Goal: Information Seeking & Learning: Learn about a topic

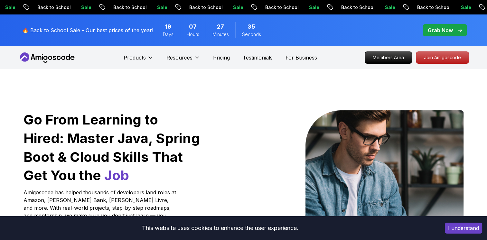
scroll to position [64, 0]
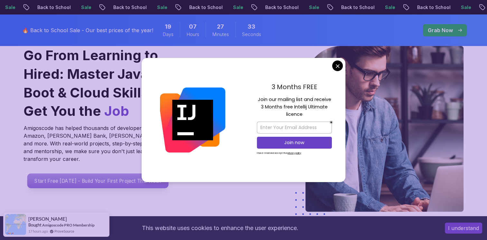
click at [73, 174] on p "Start Free [DATE] - Build Your First Project This Week" at bounding box center [97, 180] width 141 height 15
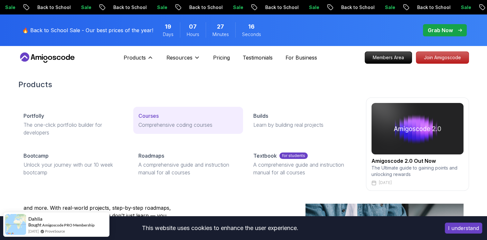
click at [160, 122] on p "Comprehensive coding courses" at bounding box center [187, 125] width 99 height 8
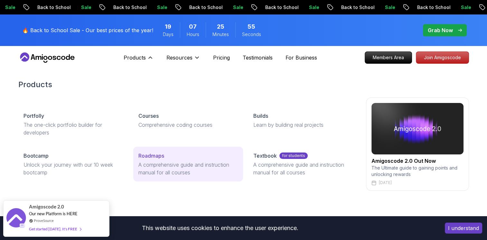
click at [165, 163] on p "A comprehensive guide and instruction manual for all courses" at bounding box center [187, 168] width 99 height 15
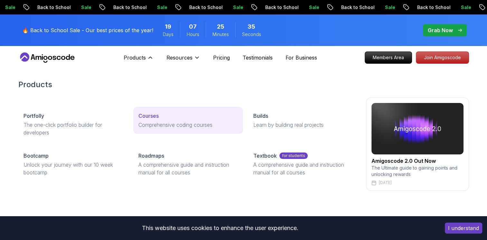
click at [149, 121] on p "Comprehensive coding courses" at bounding box center [187, 125] width 99 height 8
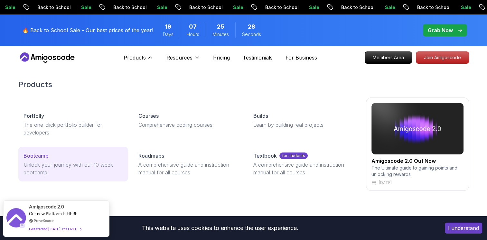
click at [44, 161] on p "Unlock your journey with our 10 week bootcamp" at bounding box center [72, 168] width 99 height 15
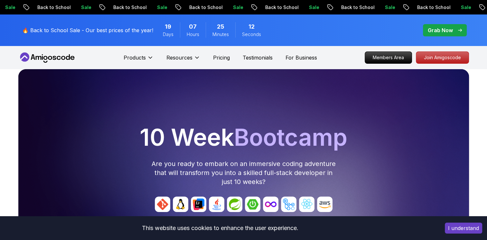
click at [471, 225] on button "I understand" at bounding box center [462, 228] width 37 height 11
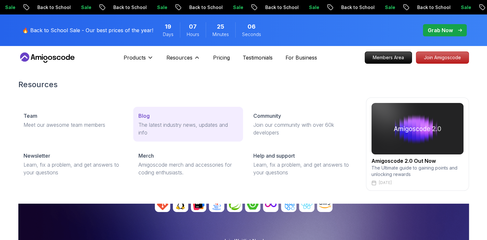
click at [202, 120] on link "Blog The latest industry news, updates and info" at bounding box center [188, 124] width 110 height 35
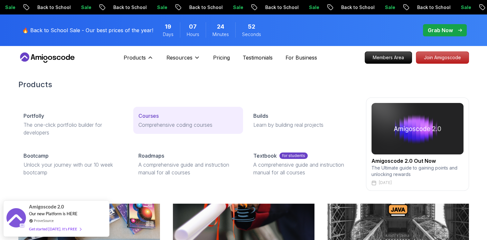
click at [147, 118] on p "Courses" at bounding box center [148, 116] width 20 height 8
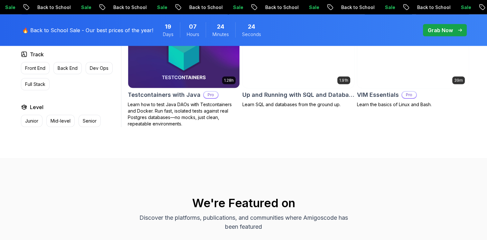
scroll to position [1737, 0]
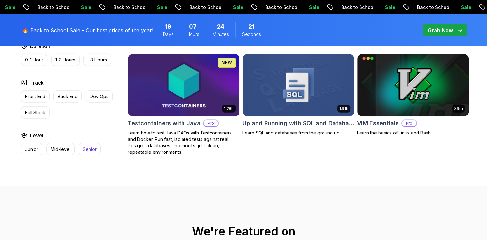
click at [89, 146] on p "Senior" at bounding box center [90, 149] width 14 height 6
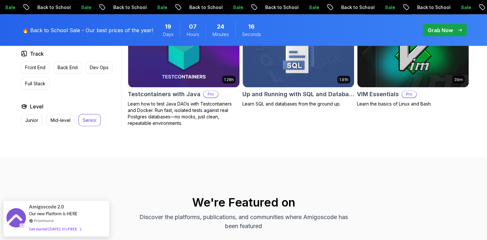
scroll to position [1319, 0]
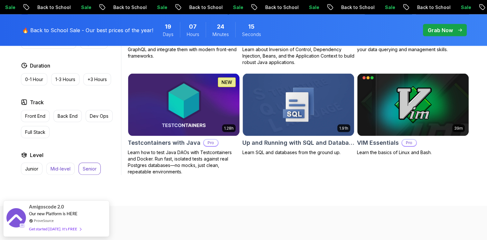
click at [61, 166] on p "Mid-level" at bounding box center [60, 169] width 20 height 6
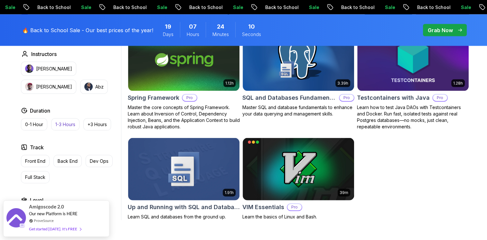
scroll to position [1415, 0]
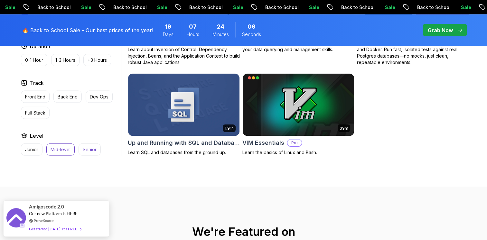
click at [84, 146] on p "Senior" at bounding box center [90, 149] width 14 height 6
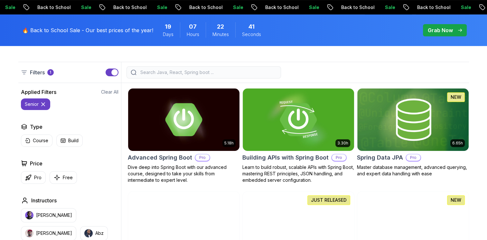
scroll to position [161, 0]
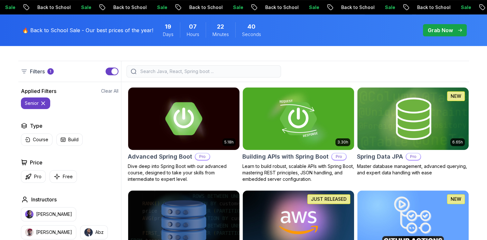
click at [201, 71] on input "search" at bounding box center [208, 71] width 138 height 6
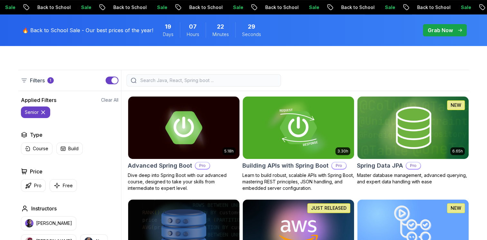
scroll to position [0, 0]
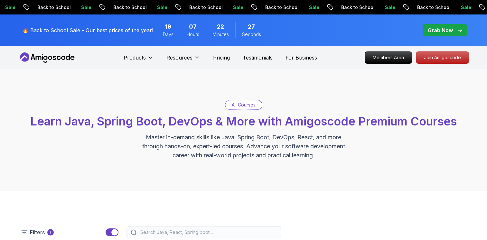
click at [50, 57] on icon at bounding box center [47, 57] width 58 height 10
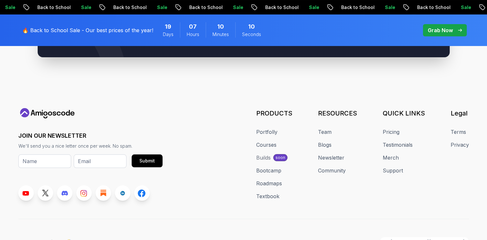
scroll to position [2499, 0]
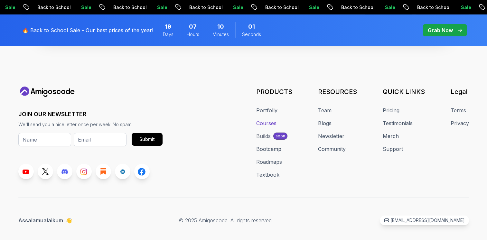
click at [264, 119] on link "Courses" at bounding box center [266, 123] width 20 height 8
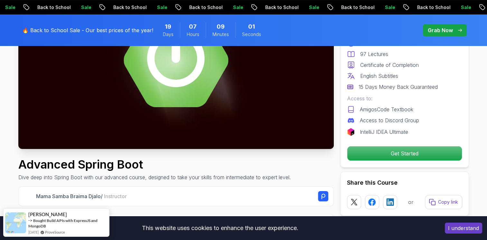
scroll to position [129, 0]
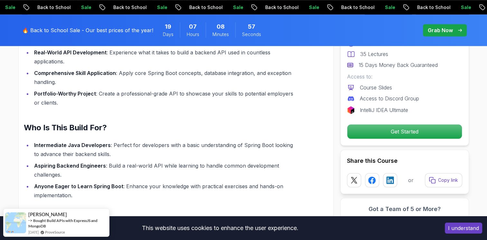
scroll to position [515, 0]
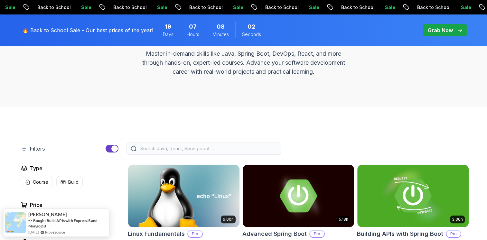
scroll to position [32, 0]
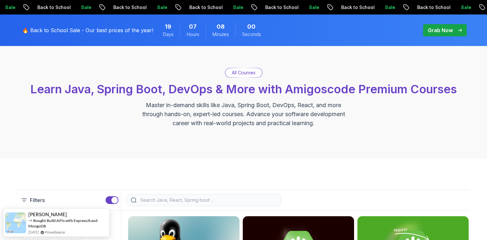
click at [251, 68] on div "All Courses" at bounding box center [243, 72] width 37 height 9
click at [246, 73] on p "All Courses" at bounding box center [244, 72] width 24 height 6
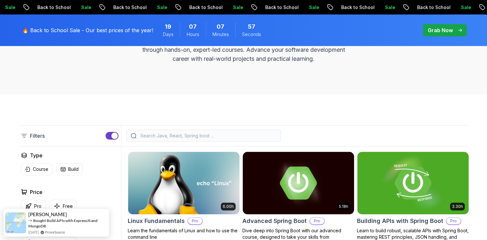
scroll to position [129, 0]
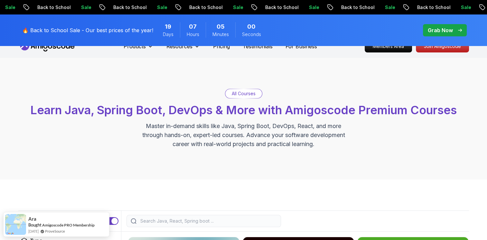
scroll to position [0, 0]
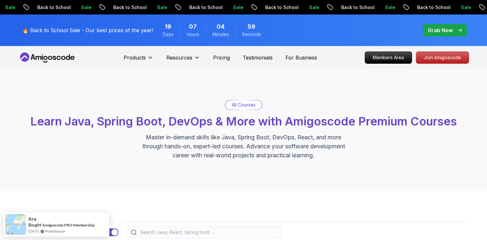
click at [238, 105] on p "All Courses" at bounding box center [244, 105] width 24 height 6
click at [228, 124] on span "Learn Java, Spring Boot, DevOps & More with Amigoscode Premium Courses" at bounding box center [243, 121] width 426 height 14
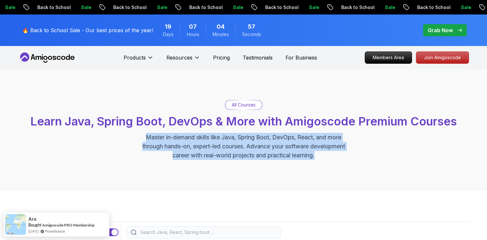
drag, startPoint x: 144, startPoint y: 138, endPoint x: 364, endPoint y: 176, distance: 223.8
click at [366, 176] on div "All Courses Learn Java, Spring Boot, DevOps & More with Amigoscode Premium Cour…" at bounding box center [243, 130] width 487 height 122
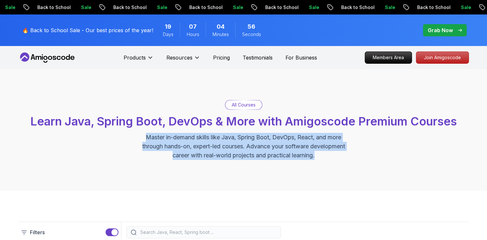
drag, startPoint x: 364, startPoint y: 176, endPoint x: 304, endPoint y: 160, distance: 62.4
click at [304, 161] on div "All Courses Learn Java, Spring Boot, DevOps & More with Amigoscode Premium Cour…" at bounding box center [243, 130] width 487 height 122
click at [319, 157] on p "Master in-demand skills like Java, Spring Boot, DevOps, React, and more through…" at bounding box center [243, 146] width 216 height 27
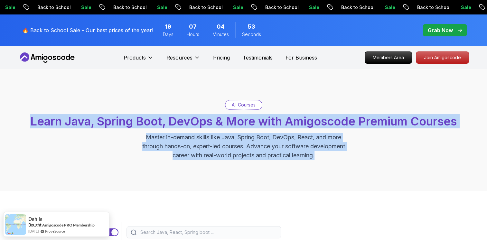
drag, startPoint x: 321, startPoint y: 157, endPoint x: 27, endPoint y: 123, distance: 295.7
click at [27, 123] on div "All Courses Learn Java, Spring Boot, DevOps & More with Amigoscode Premium Cour…" at bounding box center [243, 130] width 450 height 60
drag, startPoint x: 27, startPoint y: 123, endPoint x: 117, endPoint y: 99, distance: 93.2
click at [117, 99] on div "All Courses Learn Java, Spring Boot, DevOps & More with Amigoscode Premium Cour…" at bounding box center [243, 130] width 487 height 122
click at [142, 120] on span "Learn Java, Spring Boot, DevOps & More with Amigoscode Premium Courses" at bounding box center [243, 121] width 426 height 14
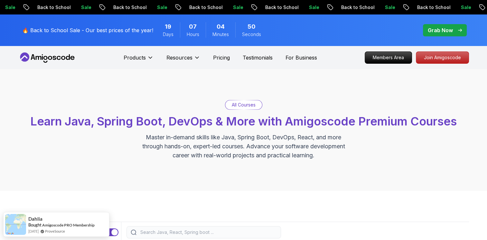
click at [252, 140] on p "Master in-demand skills like Java, Spring Boot, DevOps, React, and more through…" at bounding box center [243, 146] width 216 height 27
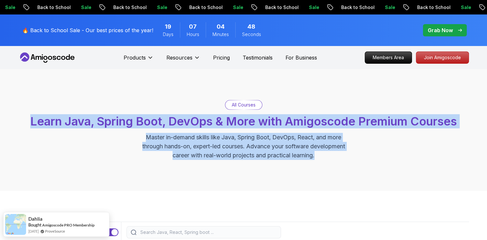
drag, startPoint x: 323, startPoint y: 156, endPoint x: 29, endPoint y: 116, distance: 296.8
click at [29, 116] on div "All Courses Learn Java, Spring Boot, DevOps & More with Amigoscode Premium Cour…" at bounding box center [243, 130] width 450 height 60
click at [222, 148] on p "Master in-demand skills like Java, Spring Boot, DevOps, React, and more through…" at bounding box center [243, 146] width 216 height 27
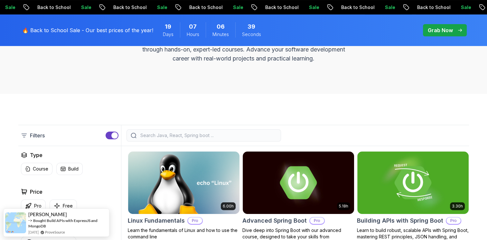
scroll to position [129, 0]
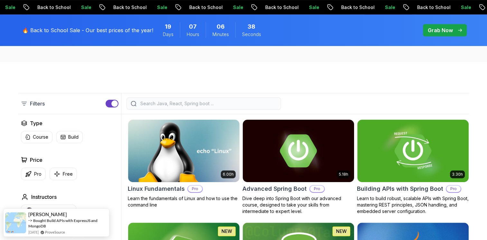
click at [189, 104] on input "search" at bounding box center [208, 103] width 138 height 6
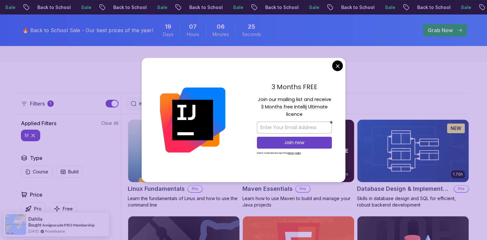
type input "m"
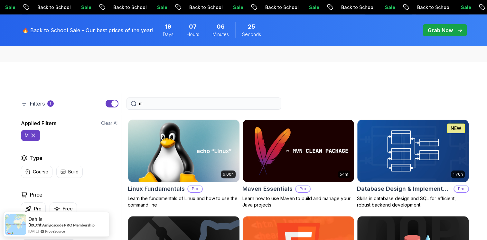
click at [393, 102] on div "m" at bounding box center [294, 103] width 347 height 12
click at [161, 105] on input "m" at bounding box center [208, 103] width 138 height 6
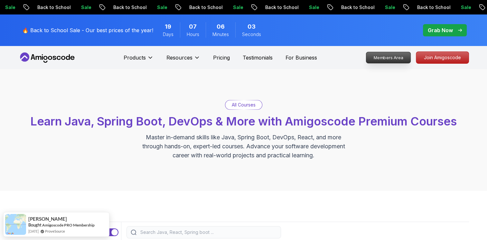
click at [387, 60] on p "Members Area" at bounding box center [388, 57] width 44 height 11
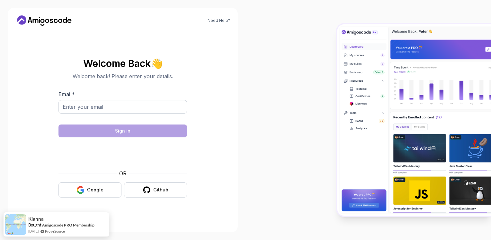
click at [48, 19] on icon at bounding box center [47, 21] width 4 height 4
